Goal: Find specific page/section

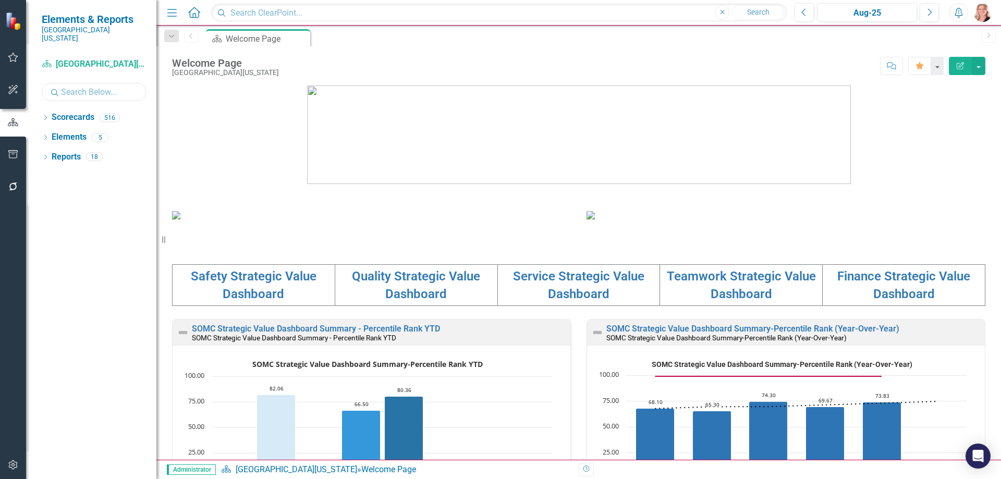
click at [86, 89] on input "text" at bounding box center [94, 92] width 104 height 18
click at [94, 83] on input "[PERSON_NAME]" at bounding box center [94, 92] width 104 height 18
click at [84, 85] on input "[PERSON_NAME]" at bounding box center [94, 92] width 104 height 18
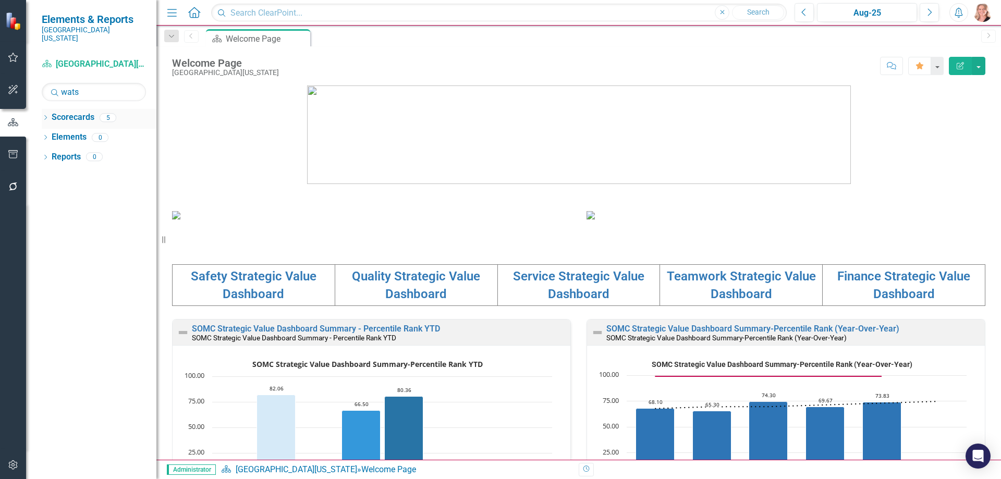
click at [49, 116] on icon "Dropdown" at bounding box center [45, 119] width 7 height 6
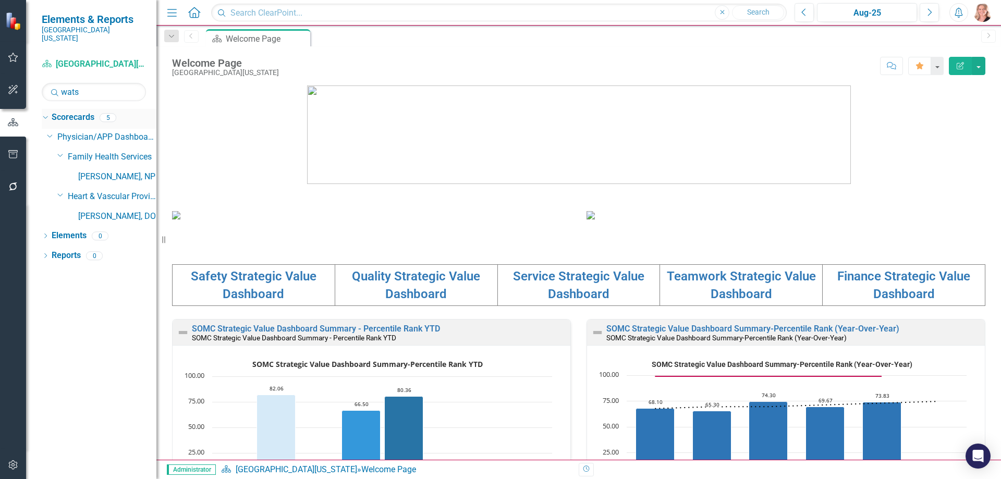
click at [49, 116] on div "Dropdown" at bounding box center [45, 118] width 7 height 5
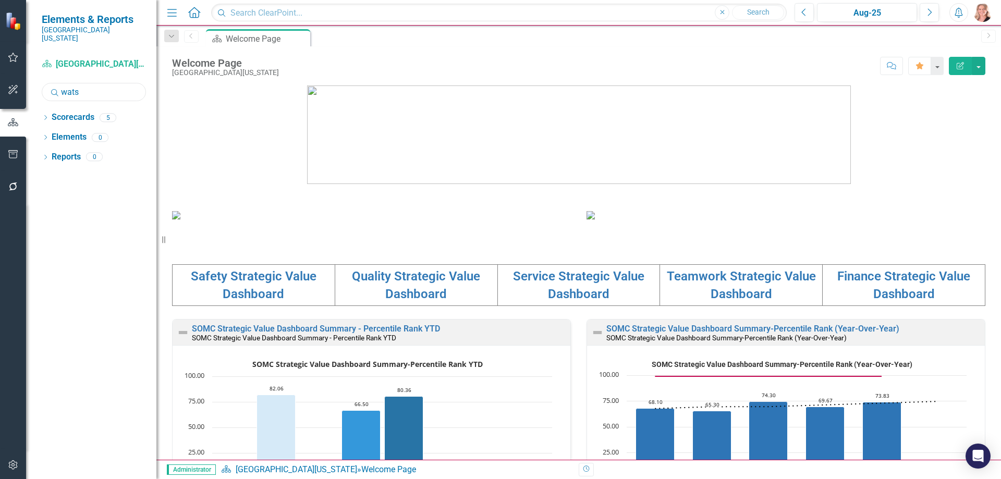
click at [86, 83] on input "wats" at bounding box center [94, 92] width 104 height 18
click at [43, 116] on icon "Dropdown" at bounding box center [45, 119] width 7 height 6
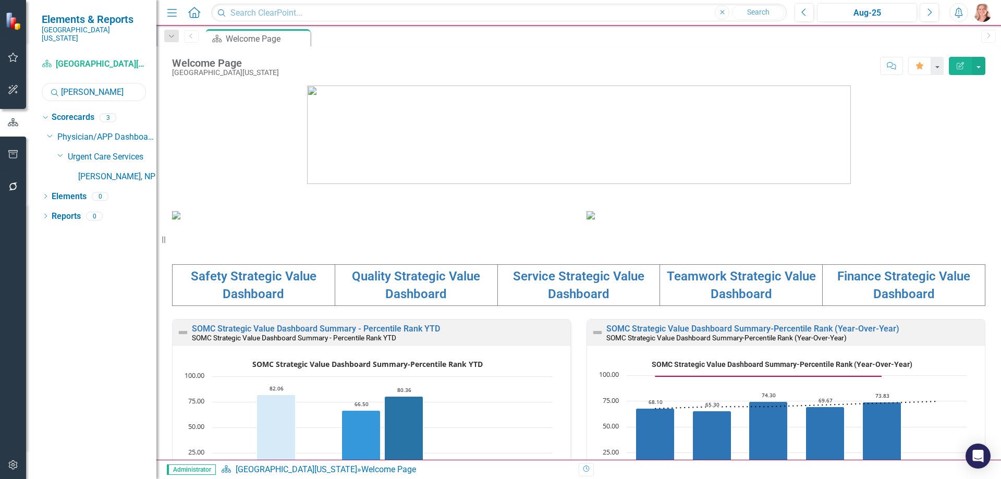
click at [100, 83] on input "[PERSON_NAME]" at bounding box center [94, 92] width 104 height 18
type input "[PERSON_NAME]"
